Goal: Check status

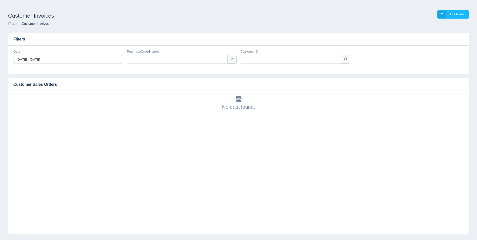
click at [173, 65] on div "PurchaseOrderNumber" at bounding box center [182, 58] width 114 height 18
click at [173, 62] on input "PurchaseOrderNumber" at bounding box center [177, 59] width 101 height 9
paste input "34-1604GF"
type input "34-1604GF"
click at [275, 58] on input "CustomerID" at bounding box center [290, 59] width 101 height 9
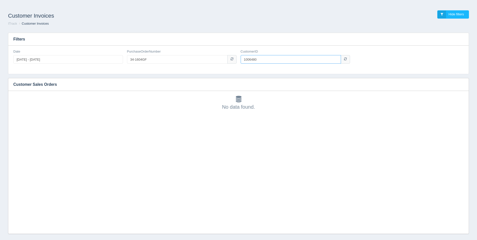
type input "1006480"
click at [291, 60] on input "1006480" at bounding box center [290, 59] width 101 height 9
click at [159, 62] on input "34-1604GF" at bounding box center [177, 59] width 101 height 9
type input "30-39790"
